Goal: Task Accomplishment & Management: Manage account settings

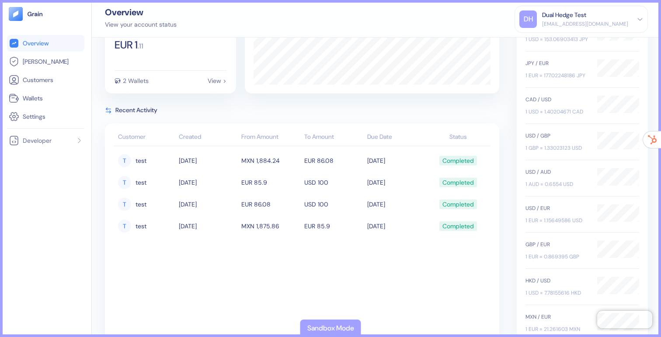
scroll to position [67, 0]
click at [566, 23] on div "[EMAIL_ADDRESS][DOMAIN_NAME]" at bounding box center [585, 24] width 86 height 8
click at [547, 44] on div "Sign Out" at bounding box center [543, 43] width 24 height 9
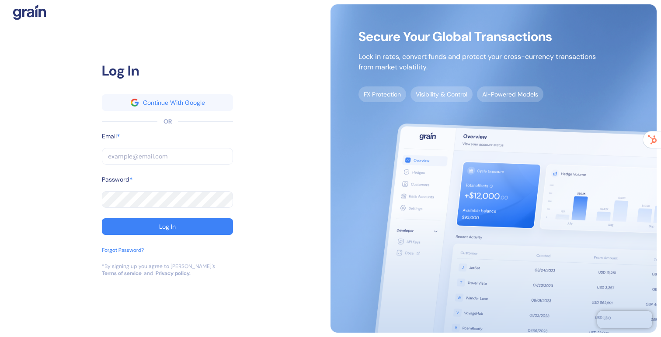
click at [176, 159] on input "text" at bounding box center [167, 156] width 131 height 17
type input "[EMAIL_ADDRESS][DOMAIN_NAME]"
